Goal: Find specific page/section: Find specific page/section

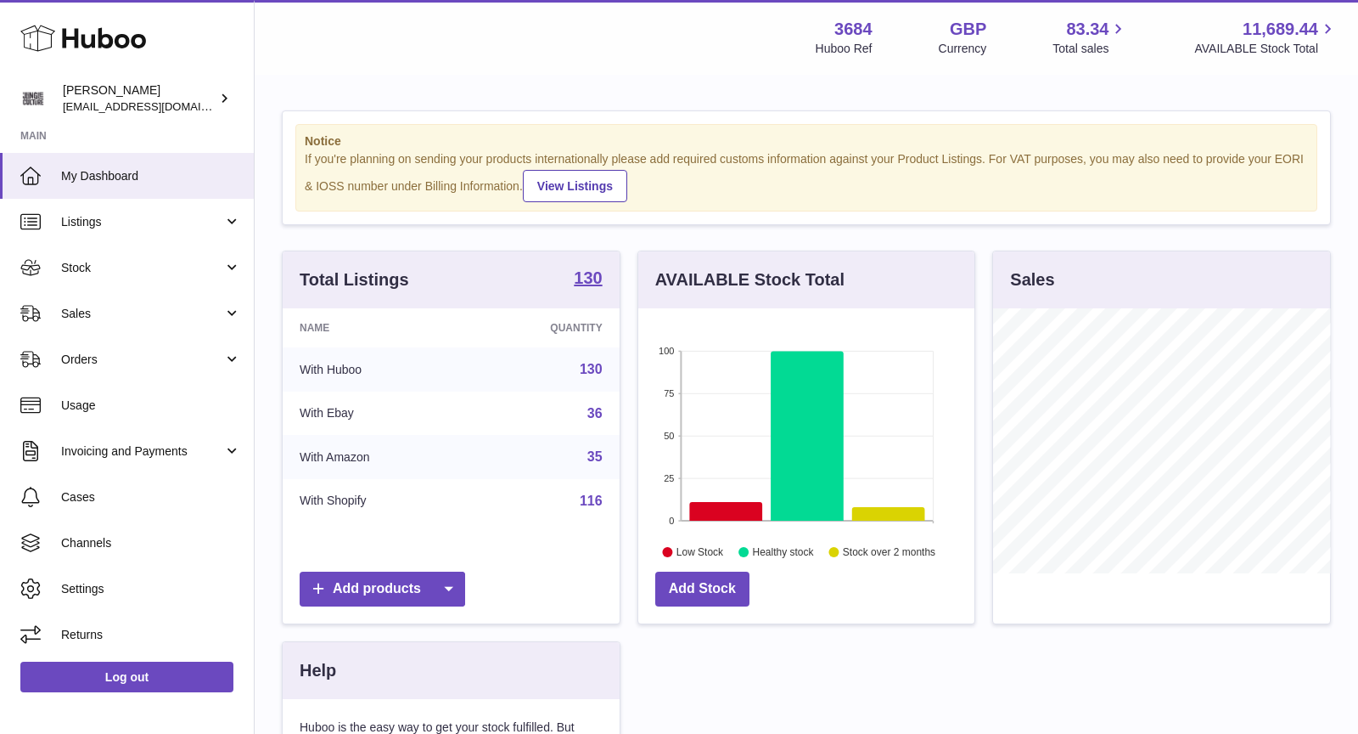
scroll to position [264, 337]
click at [129, 314] on span "Sales" at bounding box center [142, 314] width 162 height 16
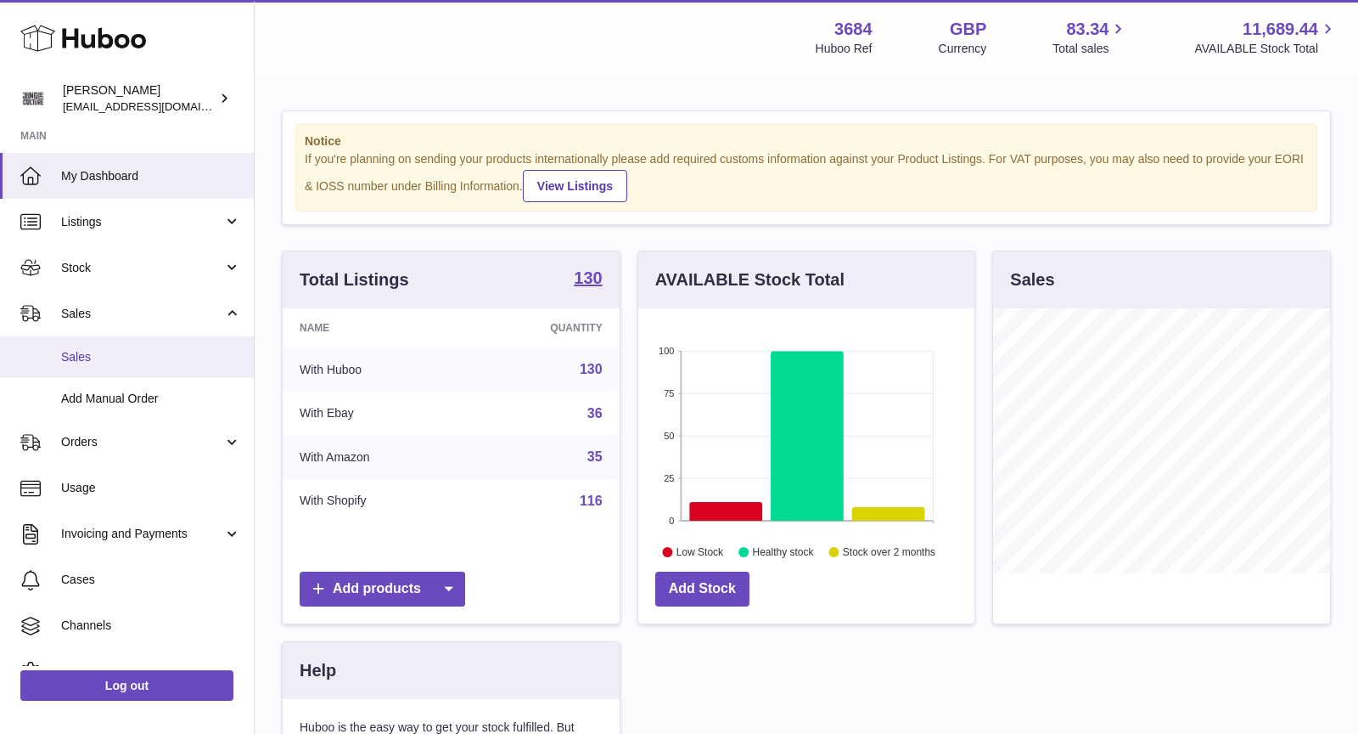
click at [122, 359] on span "Sales" at bounding box center [151, 357] width 180 height 16
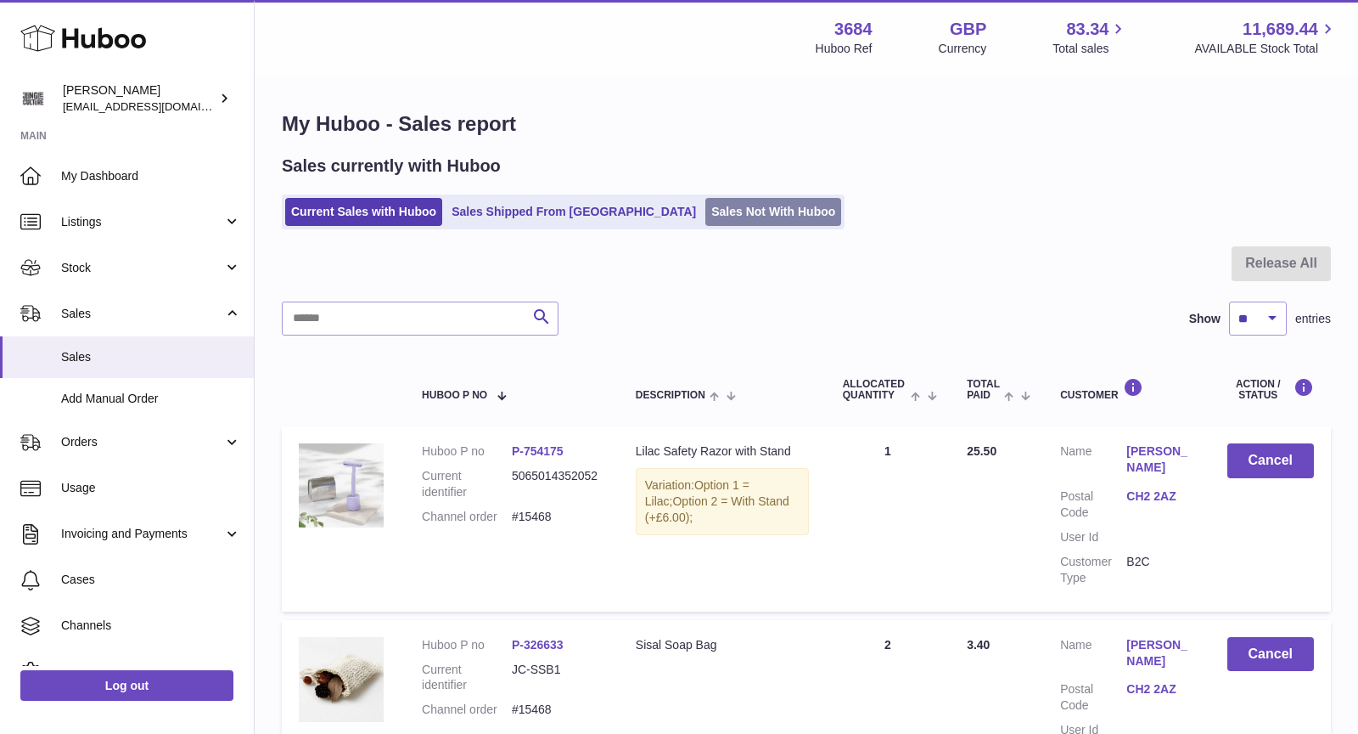
click at [706, 213] on link "Sales Not With Huboo" at bounding box center [774, 212] width 136 height 28
